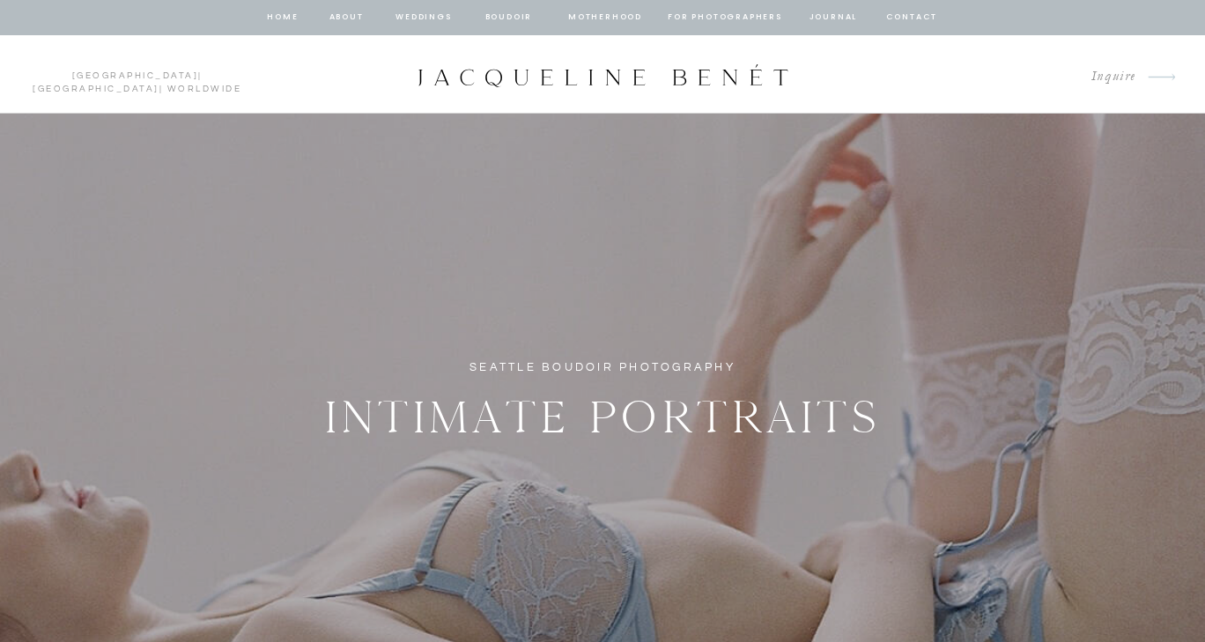
click at [507, 18] on nav "BOUDOIR" at bounding box center [509, 18] width 50 height 16
click at [515, 15] on nav "BOUDOIR" at bounding box center [509, 18] width 50 height 16
click at [283, 15] on nav "home" at bounding box center [282, 18] width 33 height 16
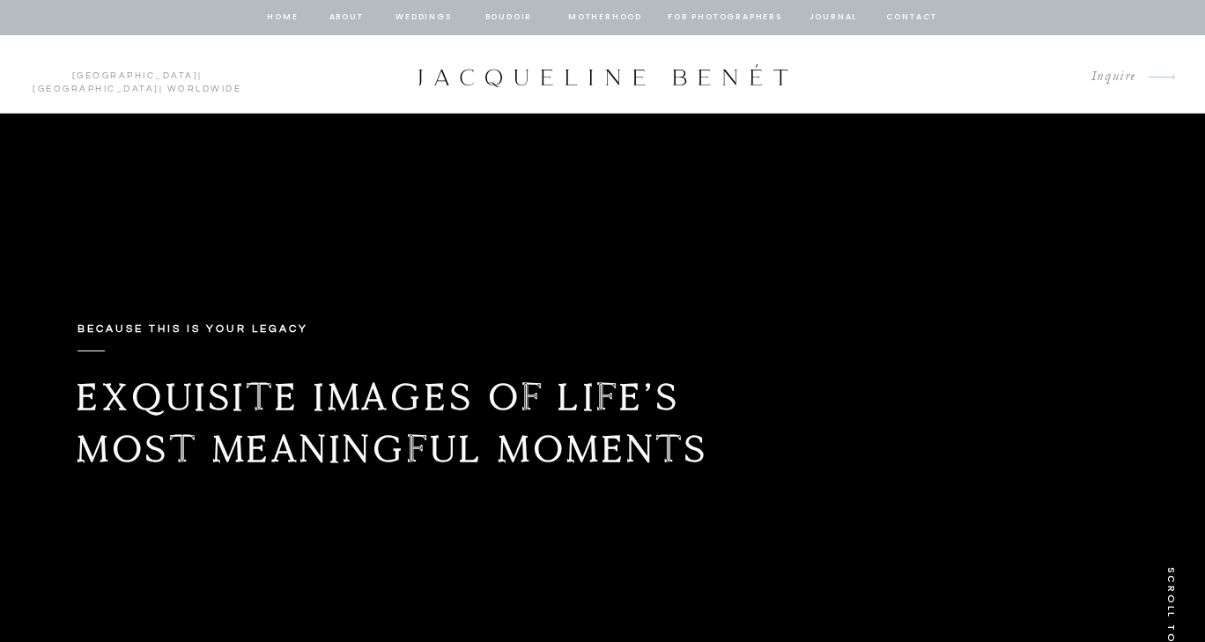
click at [511, 22] on nav "BOUDOIR" at bounding box center [509, 18] width 50 height 16
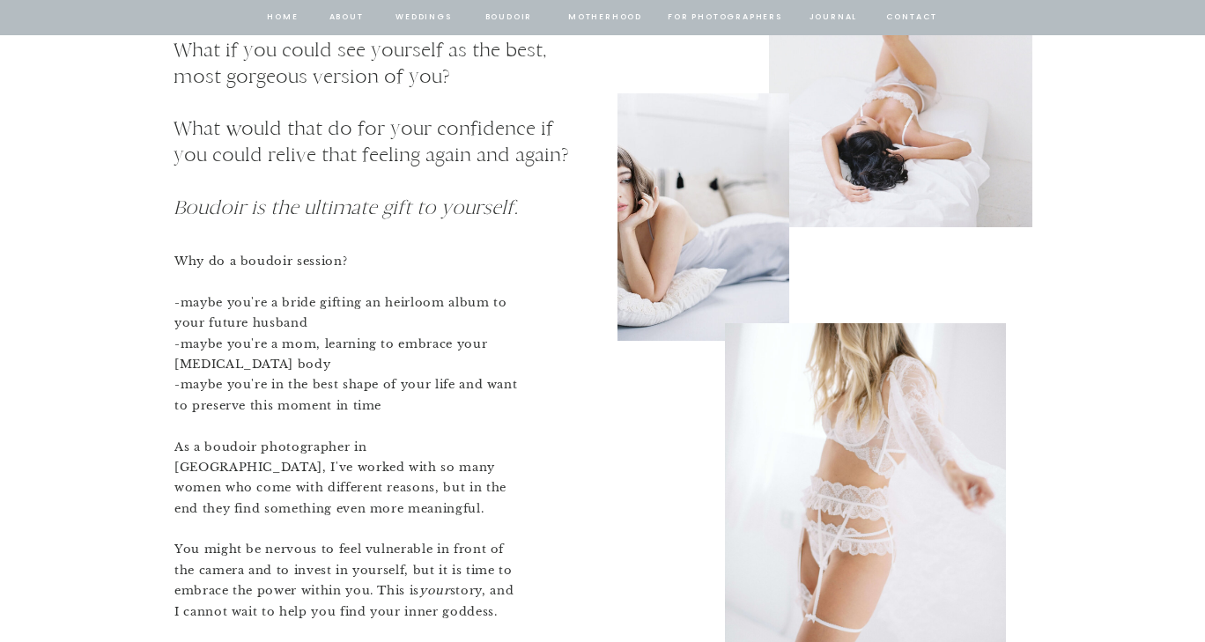
scroll to position [3862, 0]
